Goal: Navigation & Orientation: Understand site structure

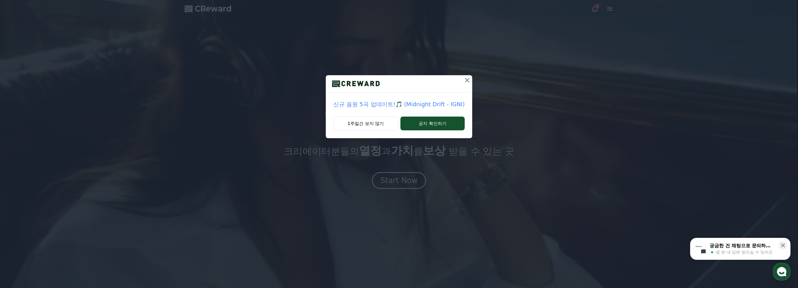
click at [467, 80] on icon at bounding box center [467, 81] width 8 height 8
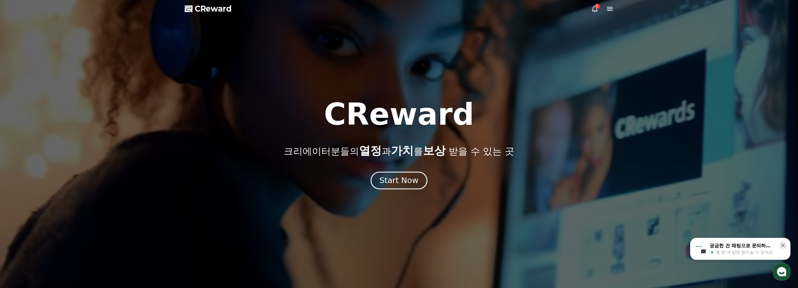
click at [401, 178] on div "Start Now" at bounding box center [398, 180] width 39 height 11
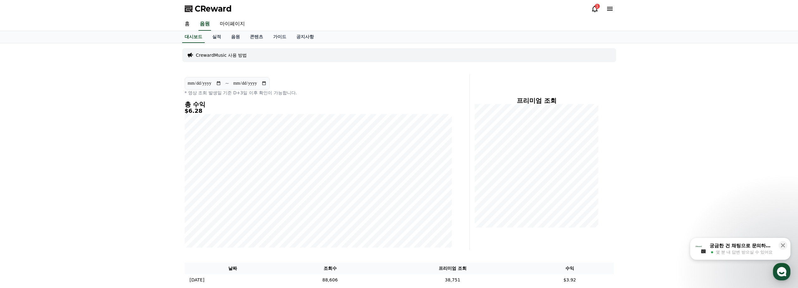
click at [595, 5] on div "1" at bounding box center [597, 6] width 5 height 5
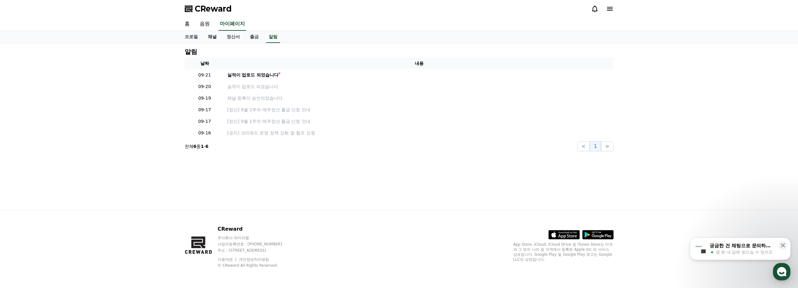
click at [214, 36] on link "채널" at bounding box center [212, 37] width 19 height 12
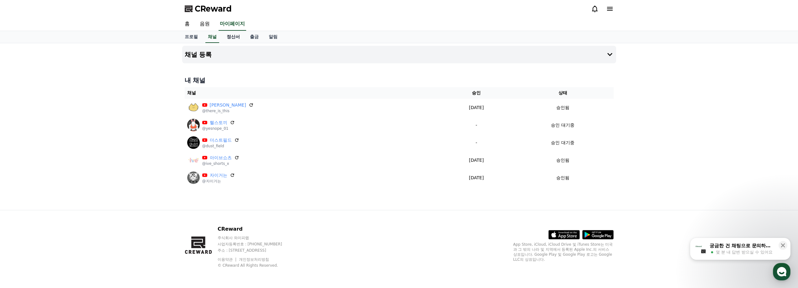
click at [233, 36] on link "정산서" at bounding box center [233, 37] width 23 height 12
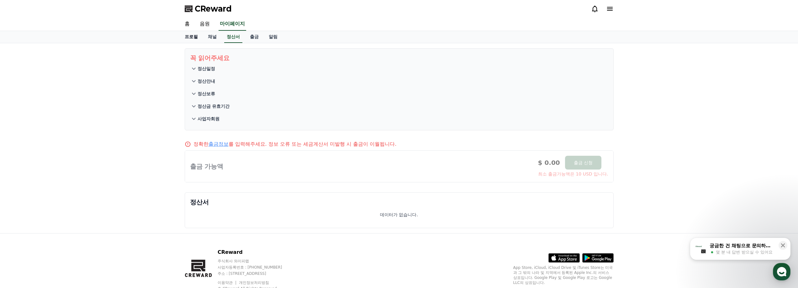
click at [188, 38] on link "프로필" at bounding box center [191, 37] width 23 height 12
select select "**********"
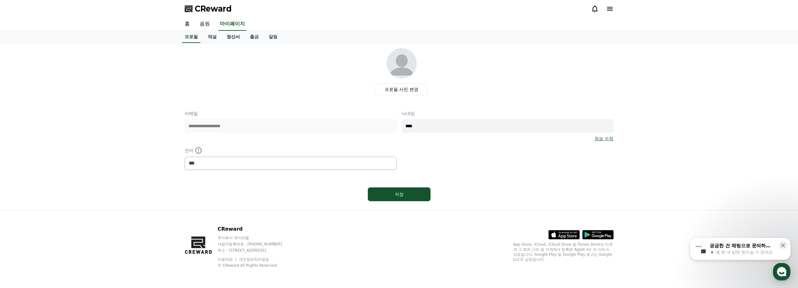
click at [231, 36] on link "정산서" at bounding box center [233, 37] width 23 height 12
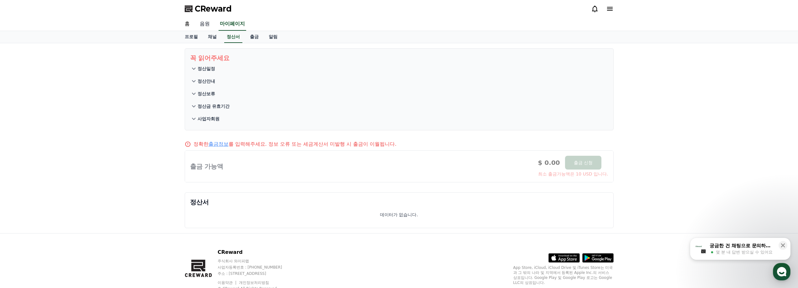
click at [206, 21] on link "음원" at bounding box center [205, 24] width 20 height 13
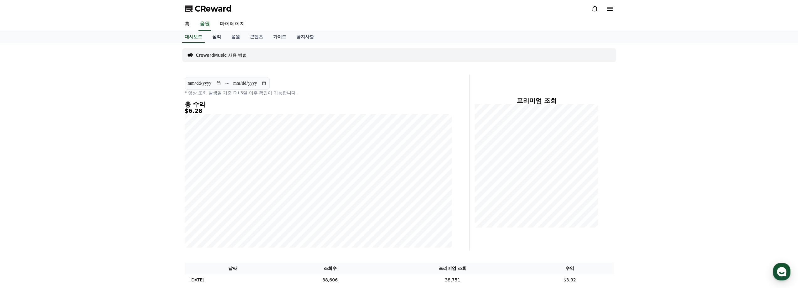
click at [215, 39] on link "실적" at bounding box center [216, 37] width 19 height 12
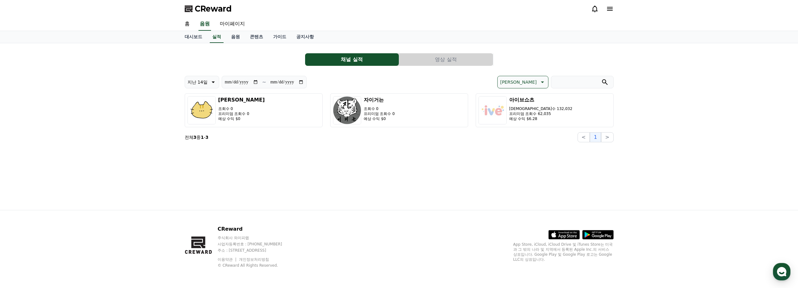
click at [136, 87] on div "**********" at bounding box center [399, 126] width 798 height 167
click at [209, 8] on span "CReward" at bounding box center [213, 9] width 37 height 10
